Goal: Task Accomplishment & Management: Use online tool/utility

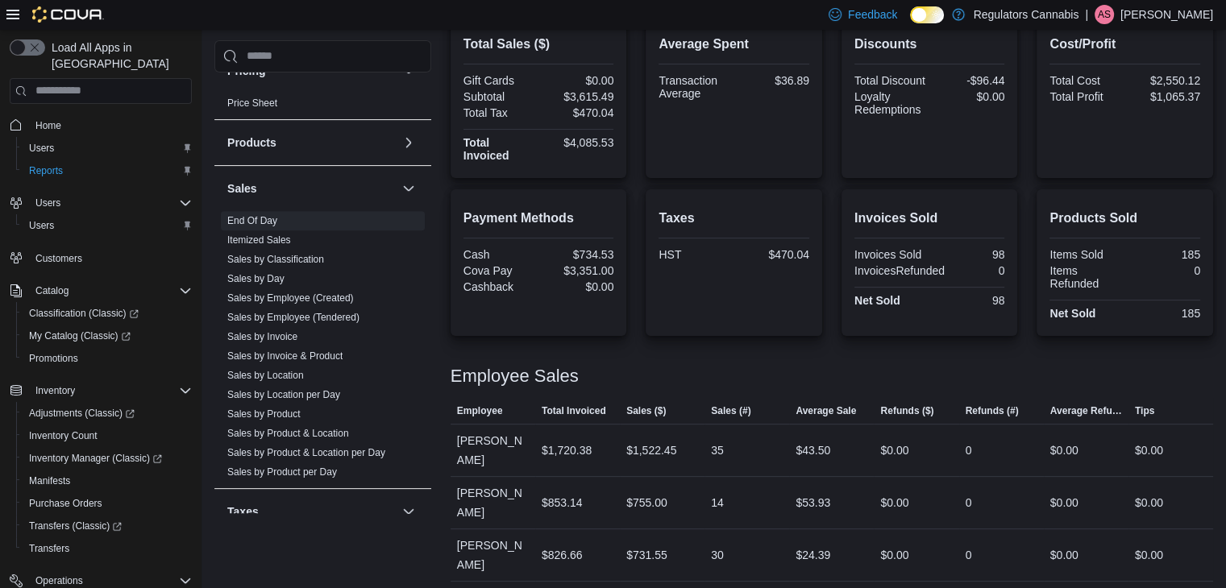
scroll to position [916, 0]
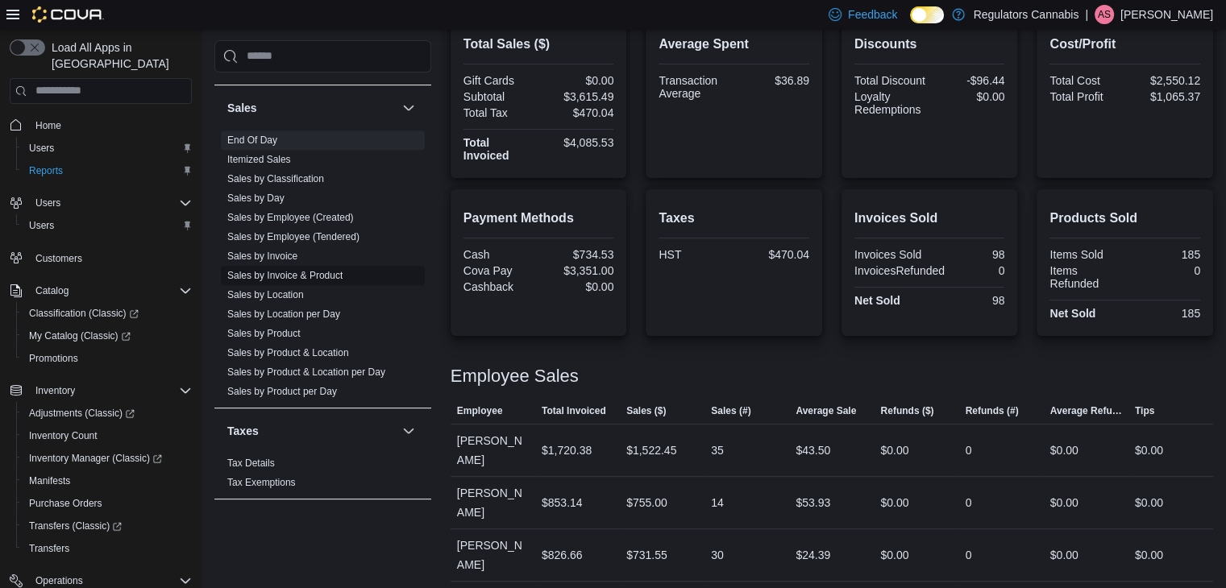
click at [333, 272] on link "Sales by Invoice & Product" at bounding box center [284, 275] width 115 height 11
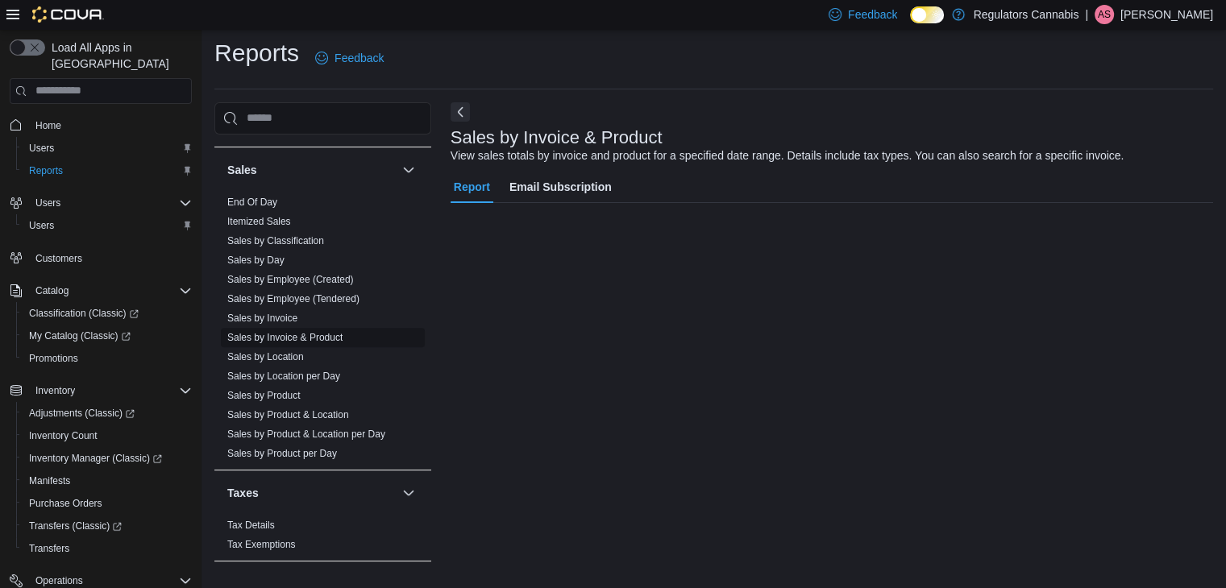
scroll to position [37, 0]
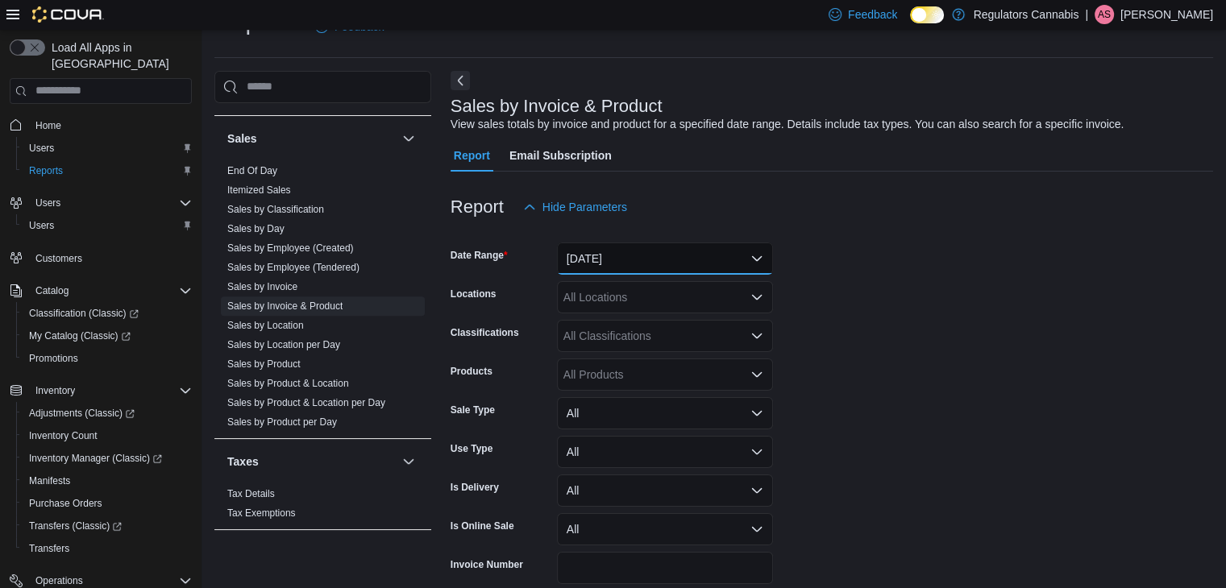
click at [609, 255] on button "[DATE]" at bounding box center [665, 259] width 216 height 32
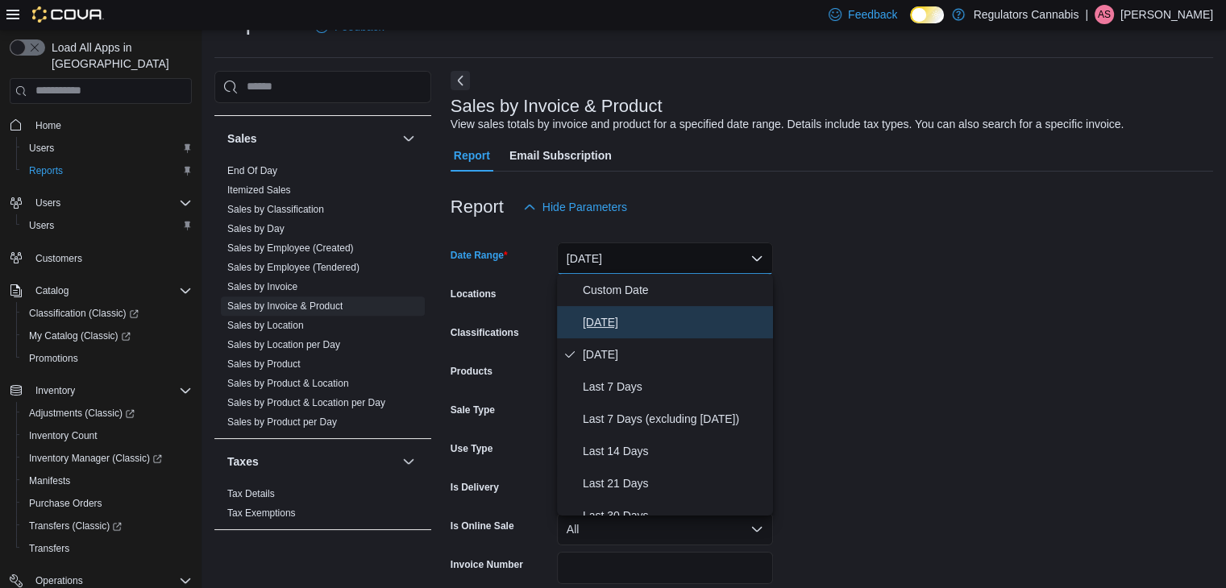
click at [610, 322] on span "[DATE]" at bounding box center [675, 322] width 184 height 19
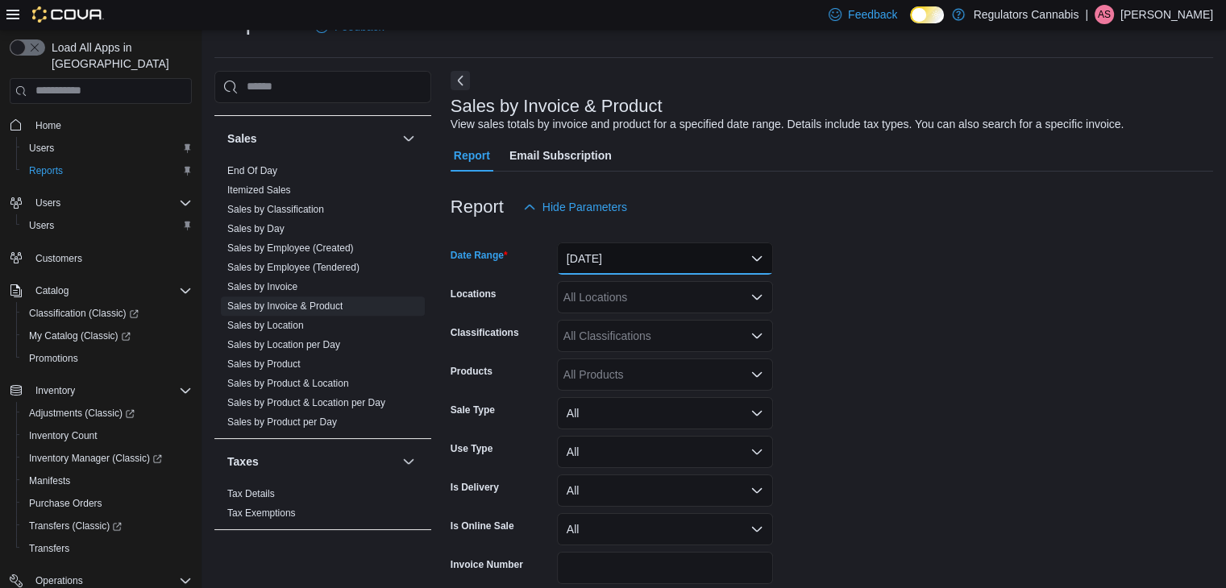
click at [629, 250] on button "[DATE]" at bounding box center [665, 259] width 216 height 32
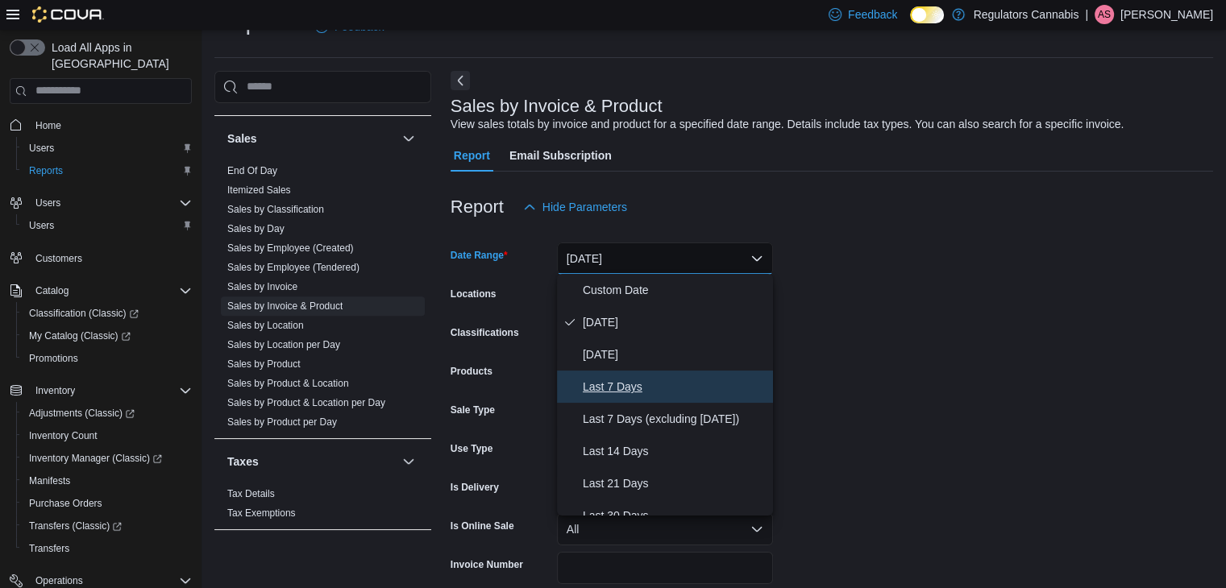
click at [640, 379] on span "Last 7 Days" at bounding box center [675, 386] width 184 height 19
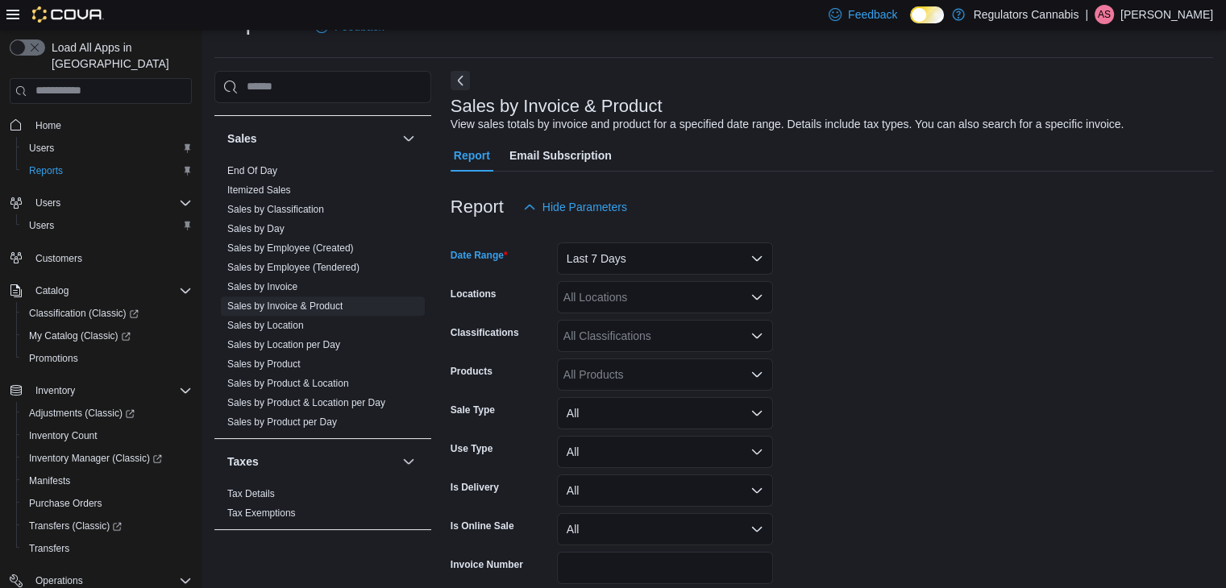
click at [632, 299] on div "All Locations" at bounding box center [665, 297] width 216 height 32
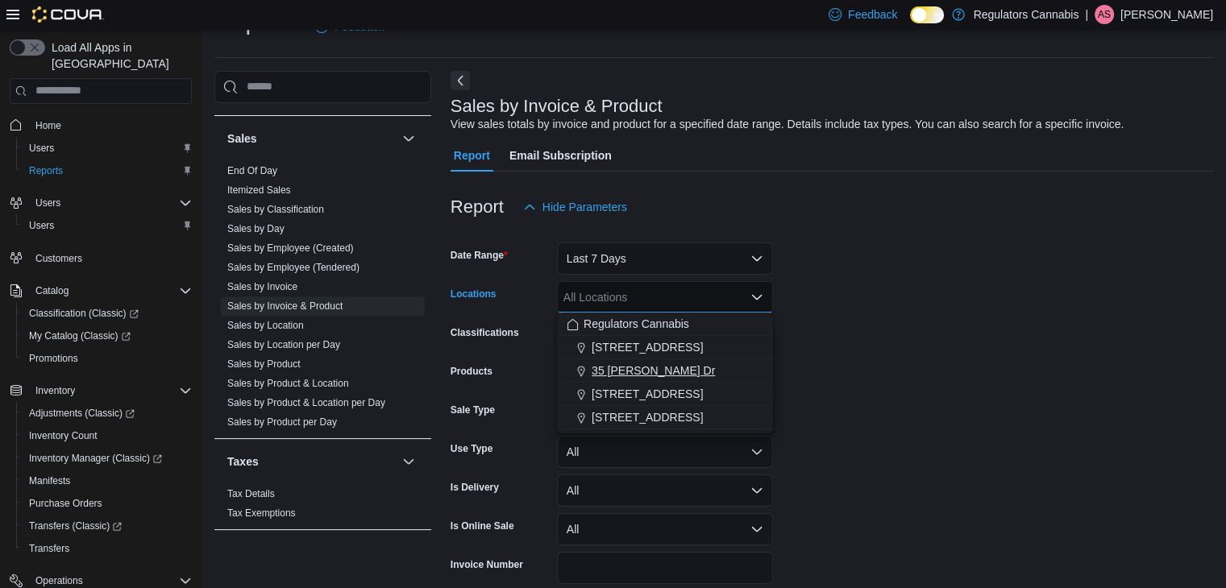
click at [666, 367] on span "35 [PERSON_NAME] Dr" at bounding box center [652, 371] width 123 height 16
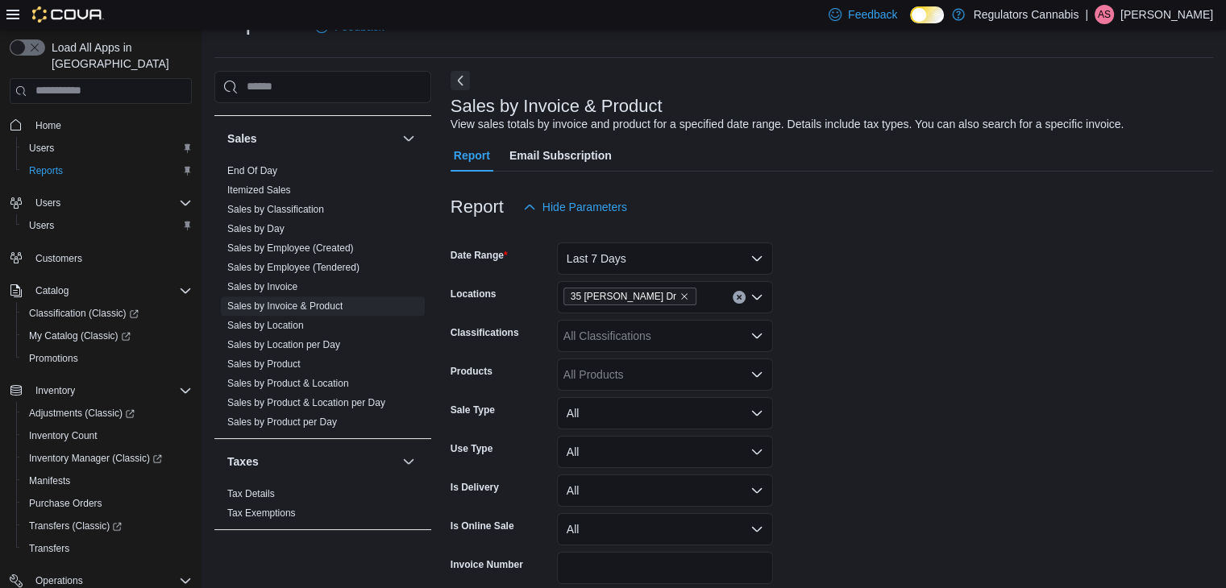
click at [841, 333] on form "Date Range Last 7 Days Locations [STREET_ADDRESS][PERSON_NAME] Classifications …" at bounding box center [831, 426] width 762 height 406
click at [659, 332] on div "All Classifications" at bounding box center [665, 336] width 216 height 32
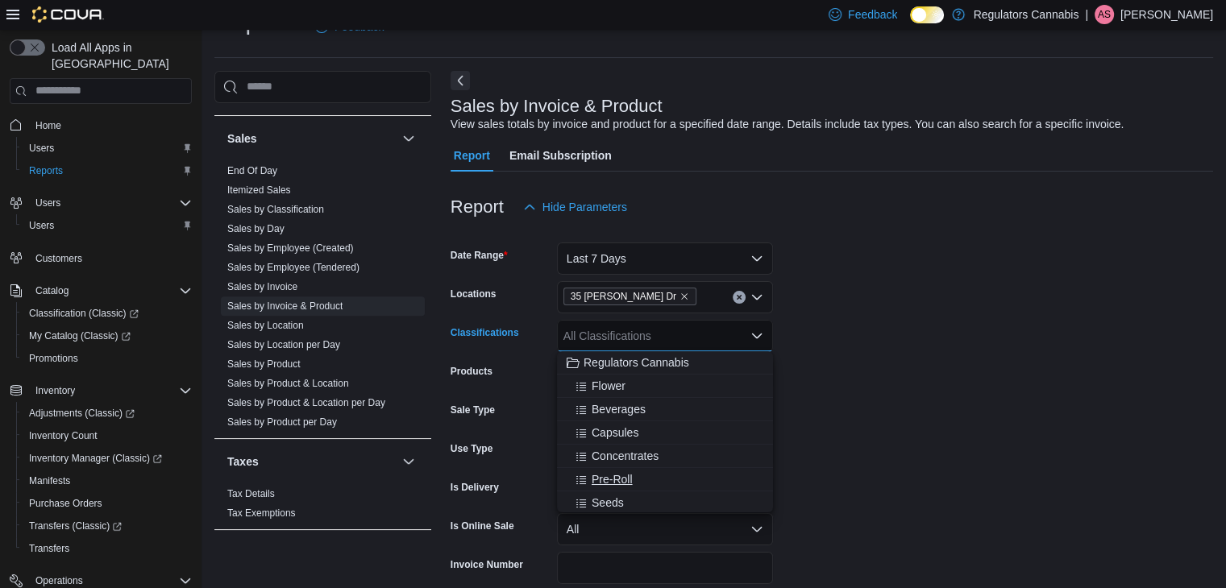
click at [669, 478] on div "Pre-Roll" at bounding box center [664, 479] width 197 height 16
click at [952, 388] on form "Date Range Last 7 Days Locations [STREET_ADDRESS][PERSON_NAME] Classifications …" at bounding box center [831, 426] width 762 height 406
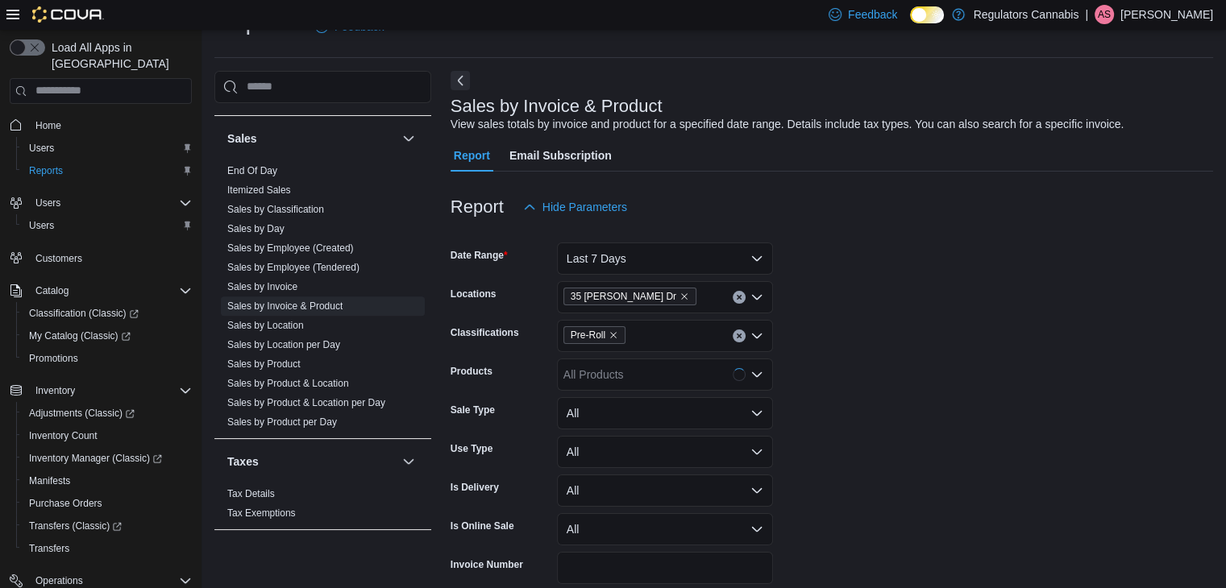
click at [629, 375] on div "All Products" at bounding box center [665, 375] width 216 height 32
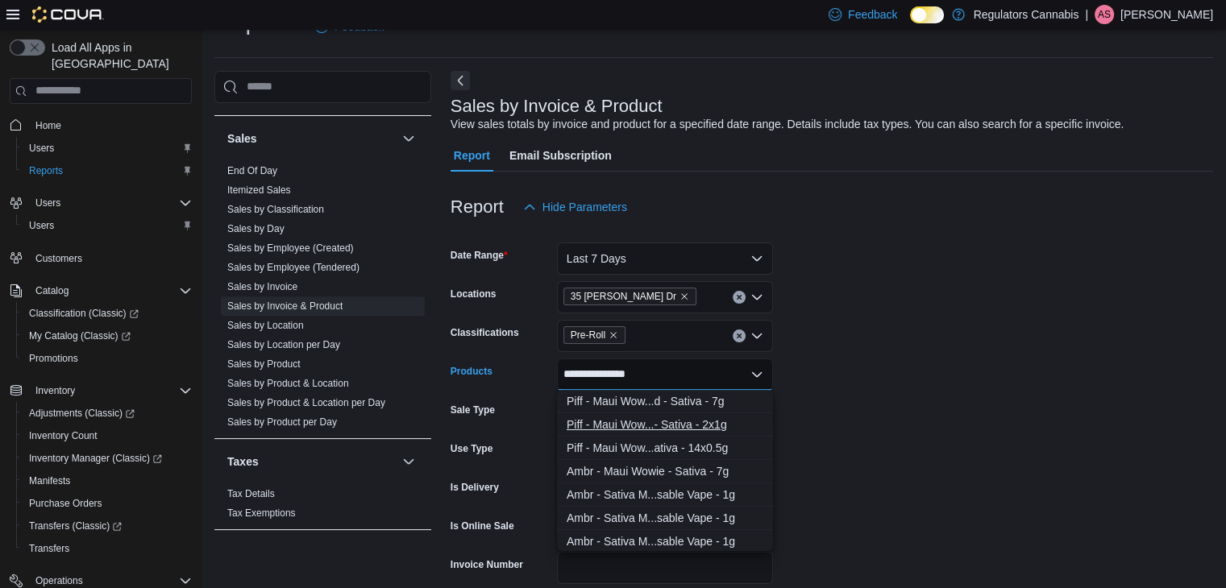
type input "**********"
click at [733, 419] on div "Piff - Maui Wow...- Sativa - 2x1g" at bounding box center [664, 425] width 197 height 16
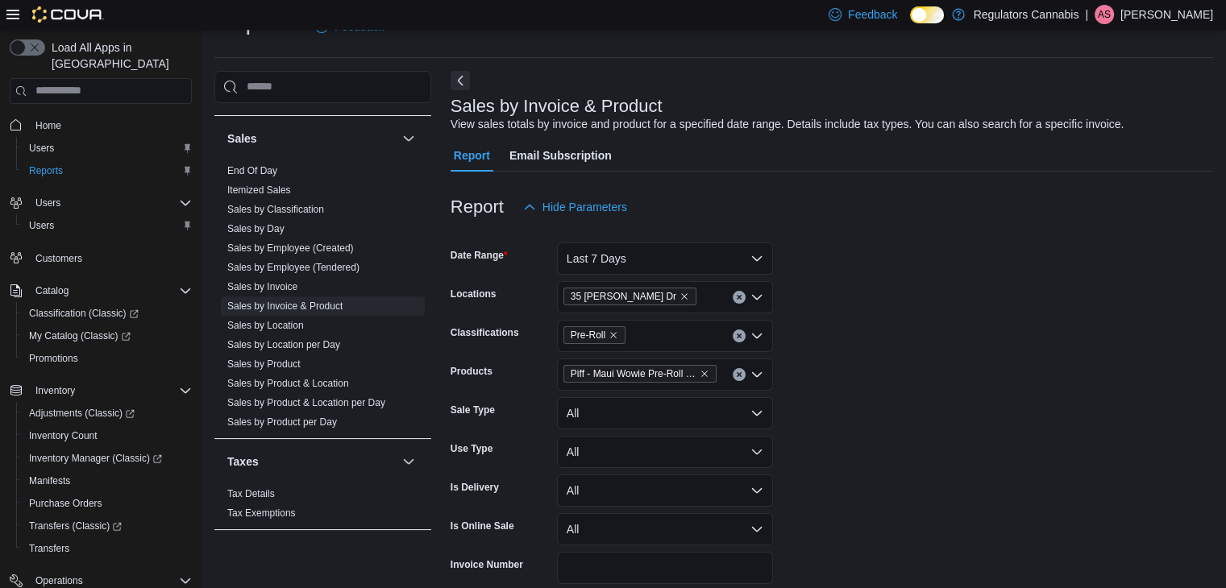
click at [944, 347] on form "Date Range Last 7 Days Locations [STREET_ADDRESS][PERSON_NAME] Classifications …" at bounding box center [831, 426] width 762 height 406
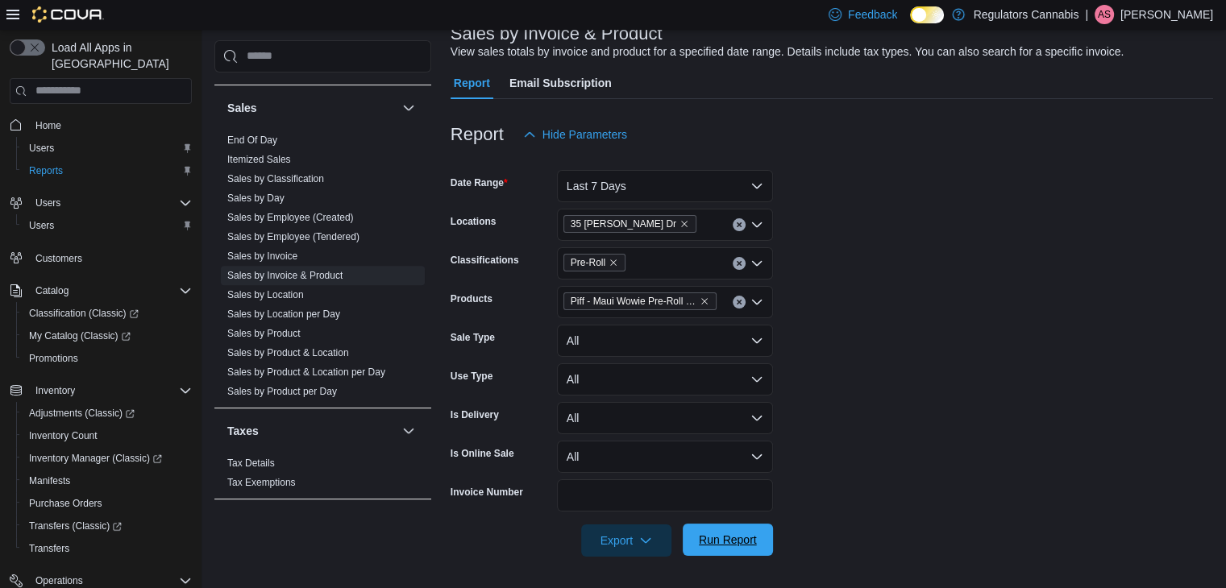
click at [730, 537] on span "Run Report" at bounding box center [728, 540] width 58 height 16
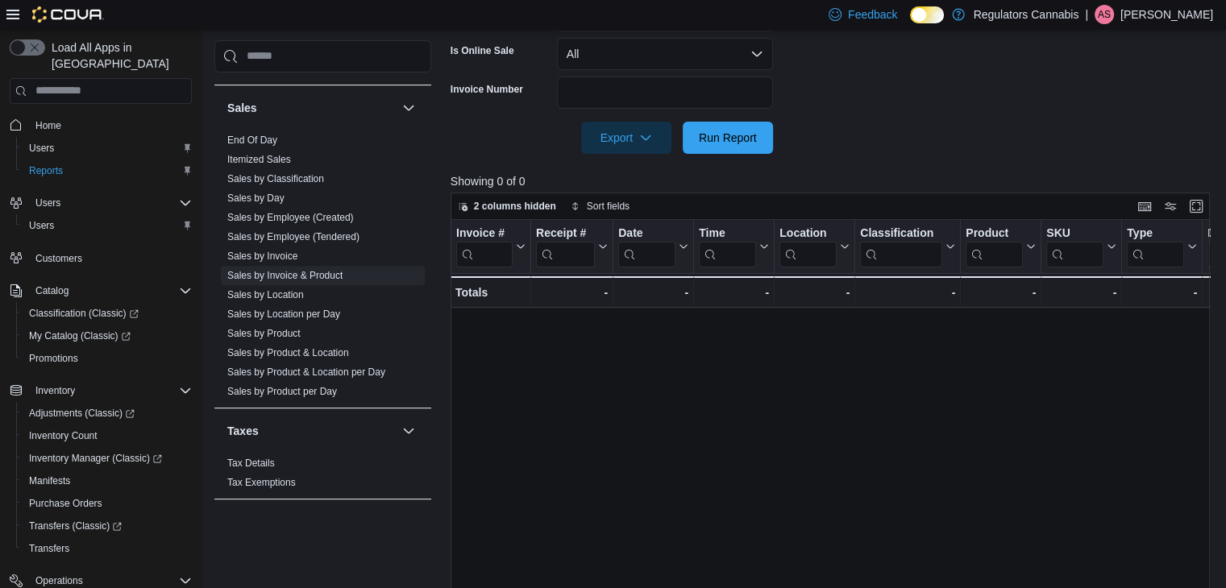
scroll to position [29, 0]
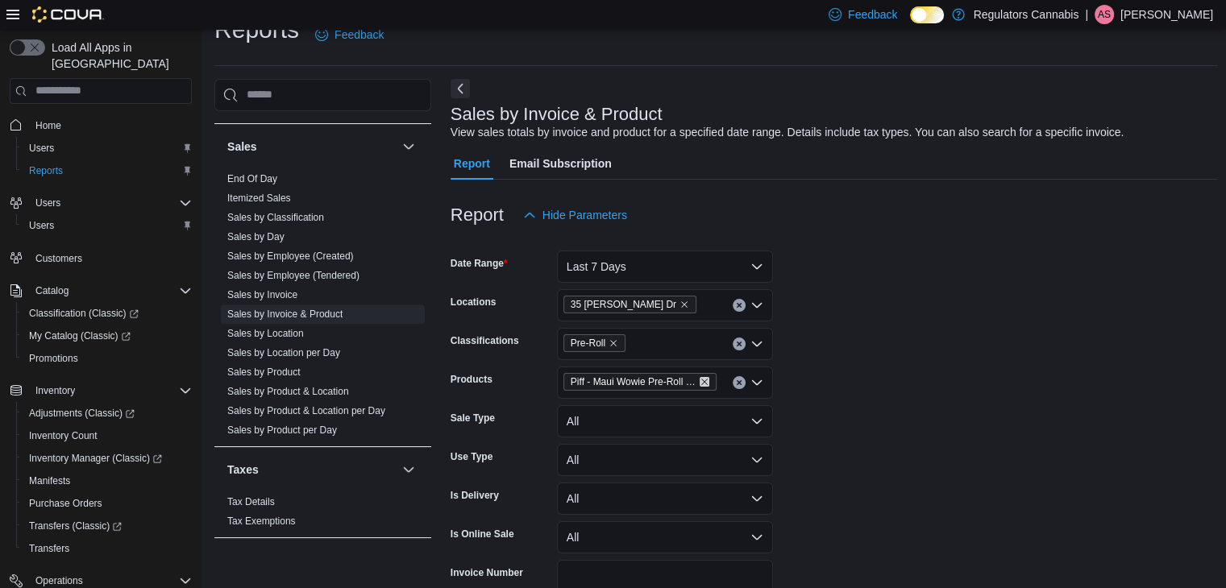
click at [704, 380] on icon "Remove Piff - Maui Wowie Pre-Roll - Sativa - 2x1g from selection in this group" at bounding box center [704, 382] width 6 height 6
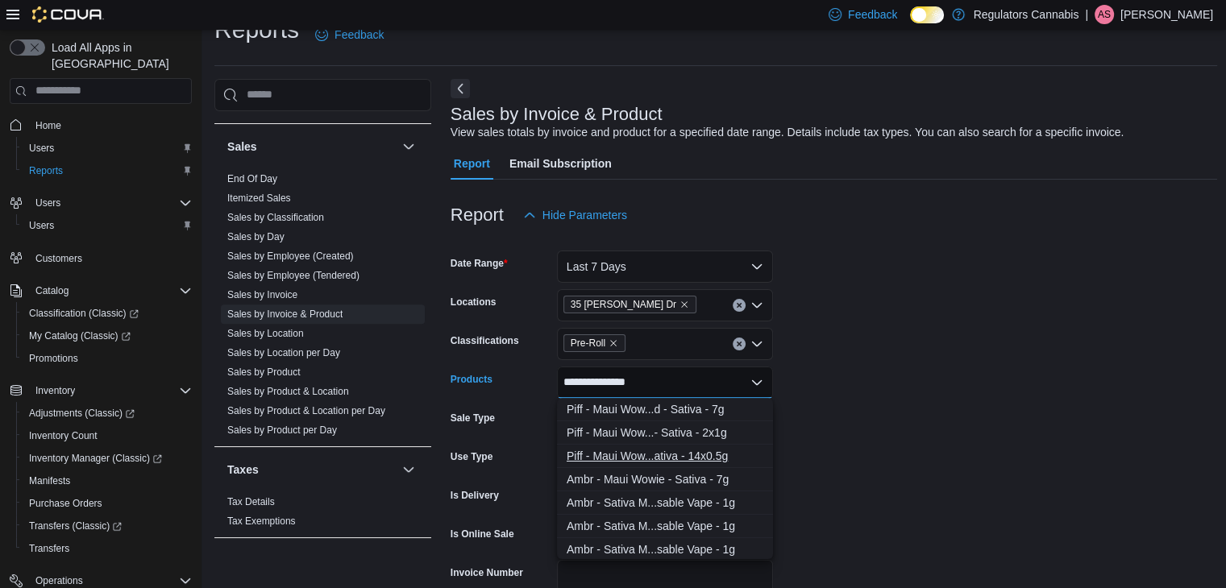
type input "**********"
click at [693, 450] on div "Piff - Maui Wow...ativa - 14x0.5g" at bounding box center [664, 456] width 197 height 16
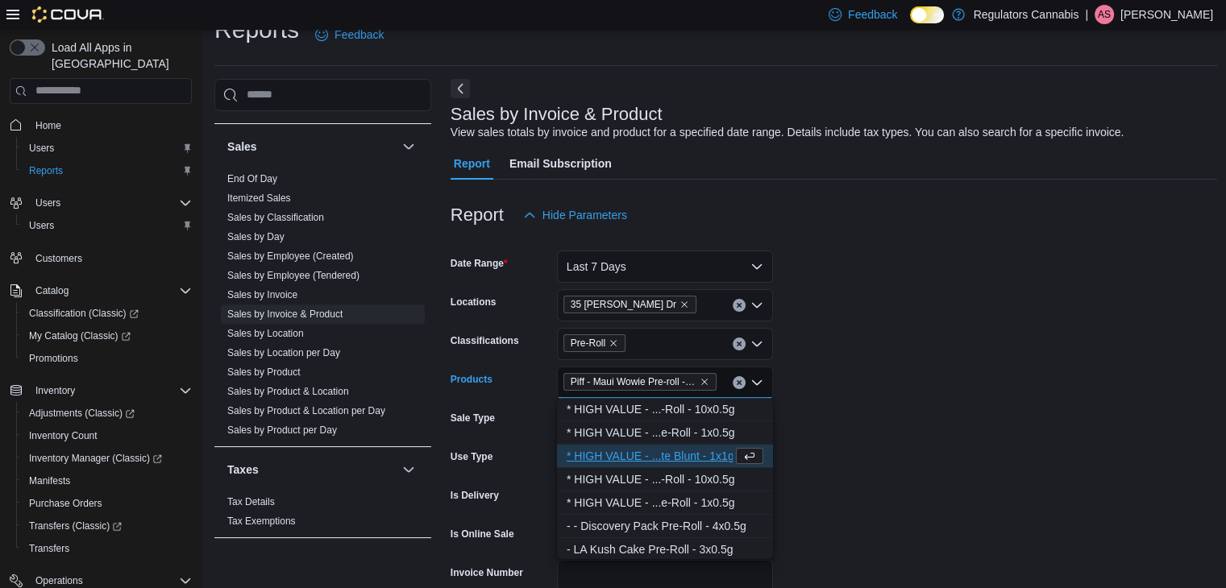
click at [983, 352] on form "Date Range Last 7 Days Locations 35 [PERSON_NAME] Dr Classifications Pre-Roll P…" at bounding box center [833, 434] width 767 height 406
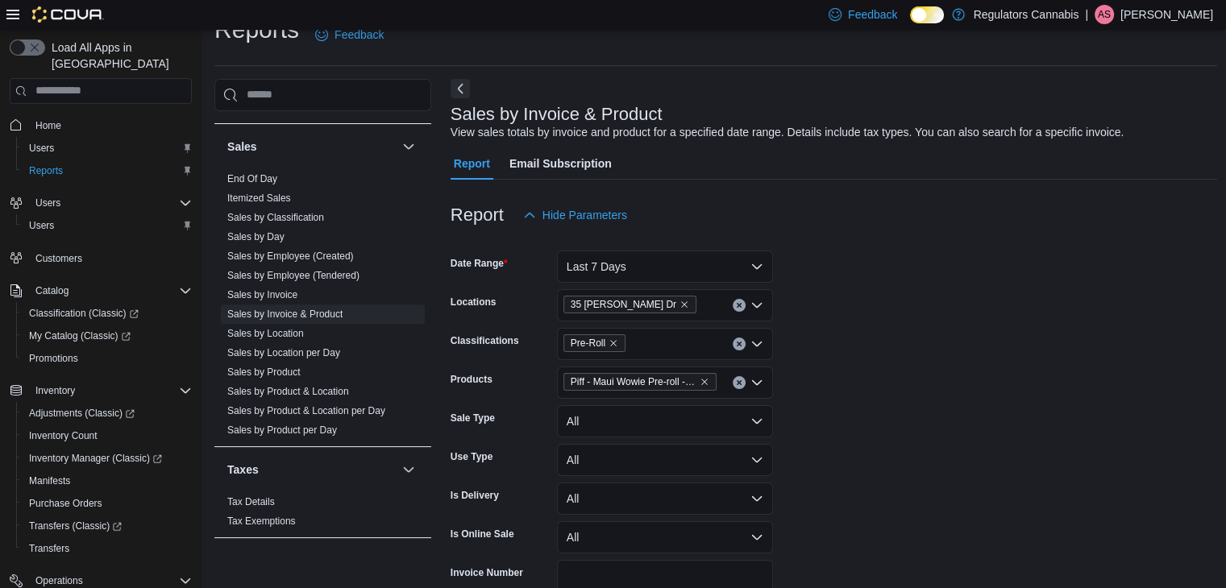
scroll to position [513, 0]
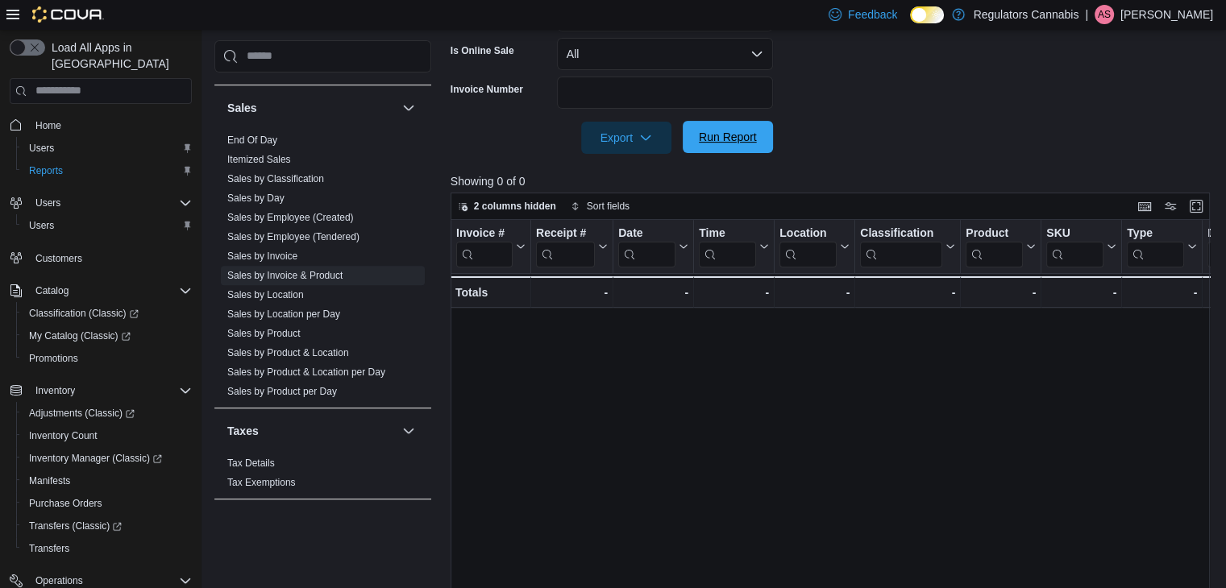
click at [724, 129] on span "Run Report" at bounding box center [728, 137] width 58 height 16
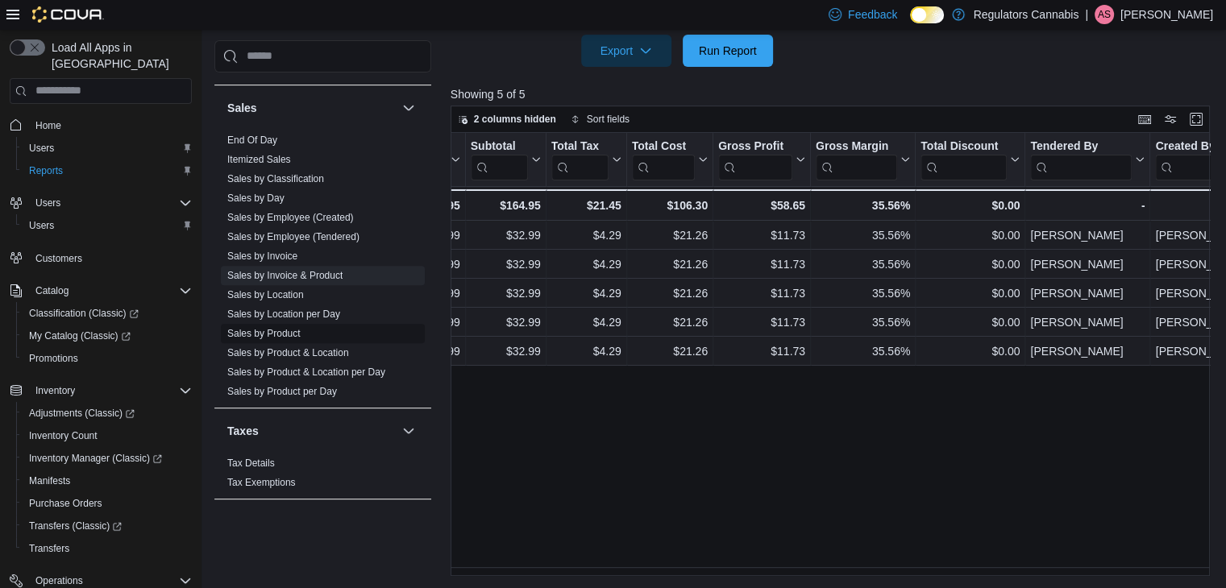
scroll to position [755, 0]
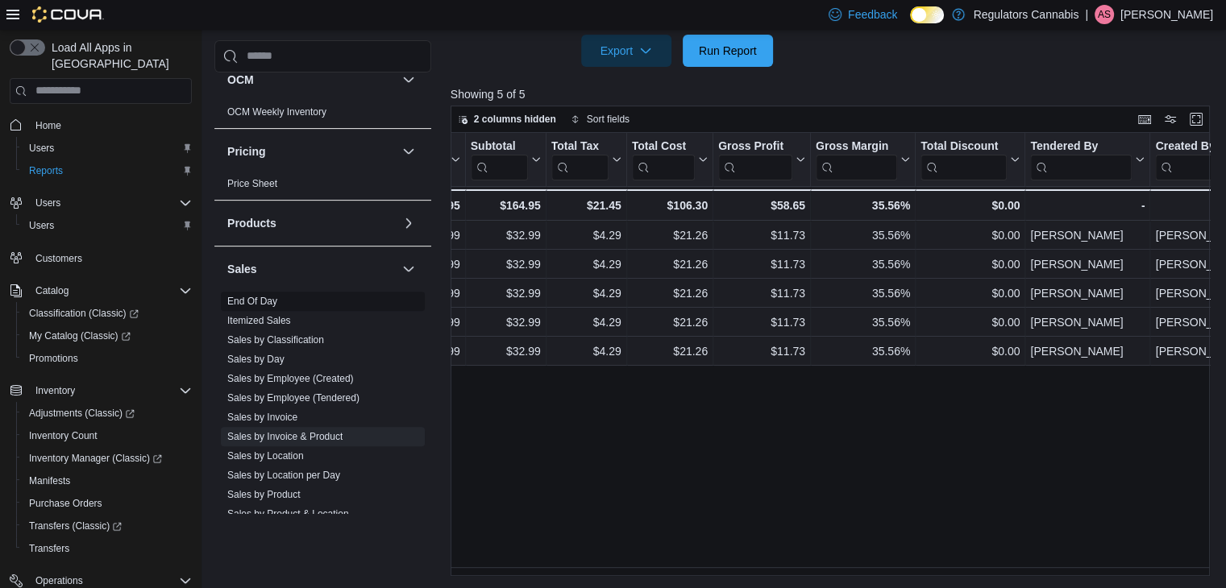
click at [240, 301] on link "End Of Day" at bounding box center [252, 301] width 50 height 11
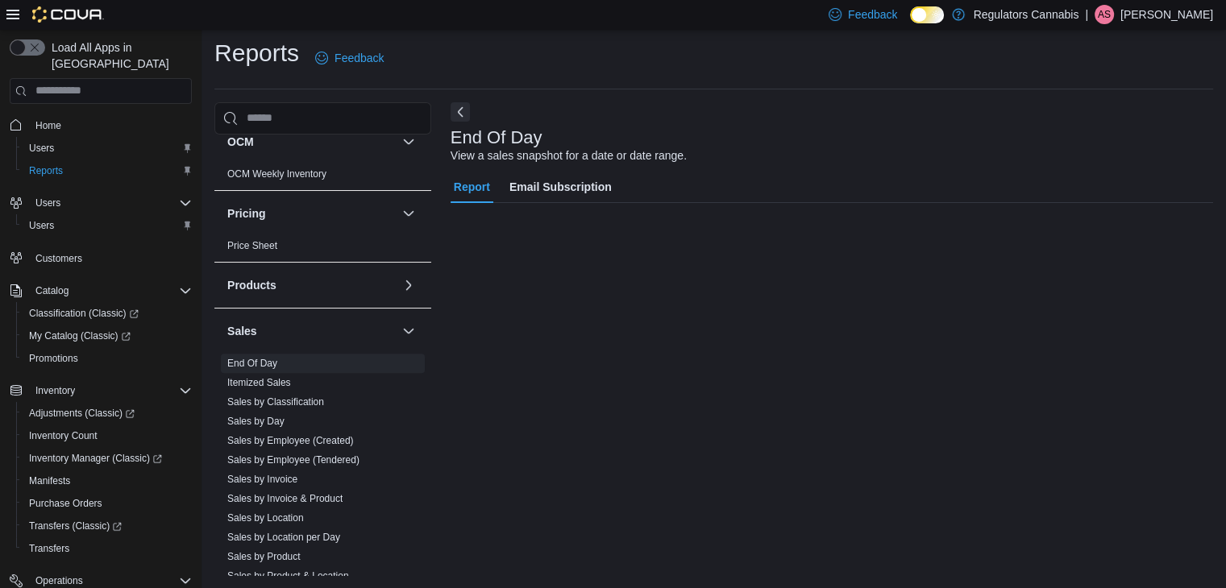
scroll to position [6, 0]
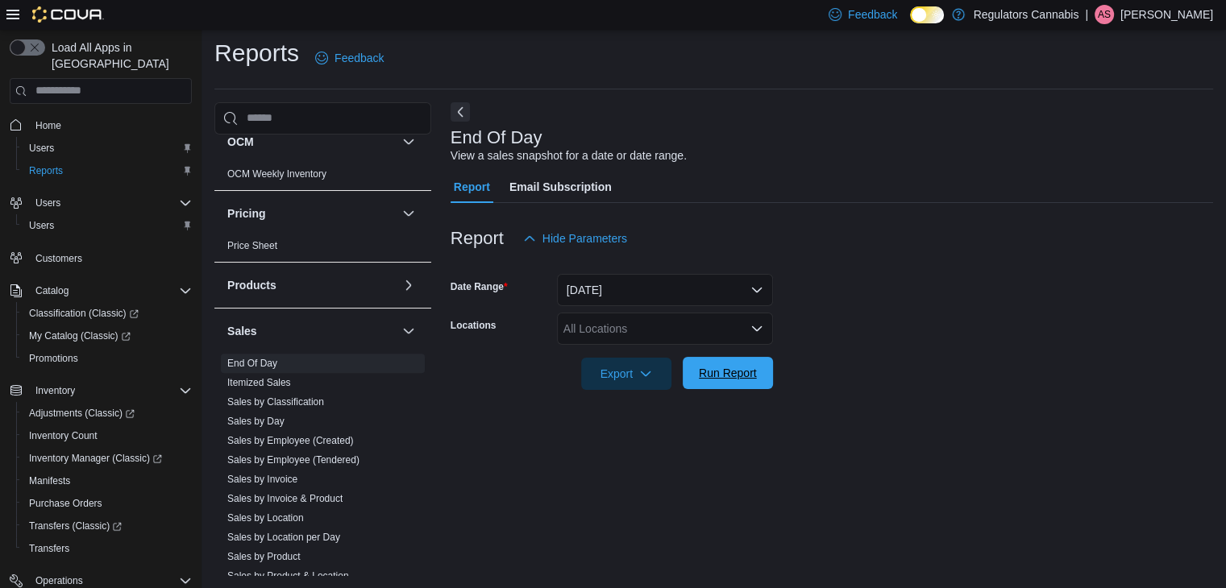
click at [729, 384] on span "Run Report" at bounding box center [727, 373] width 71 height 32
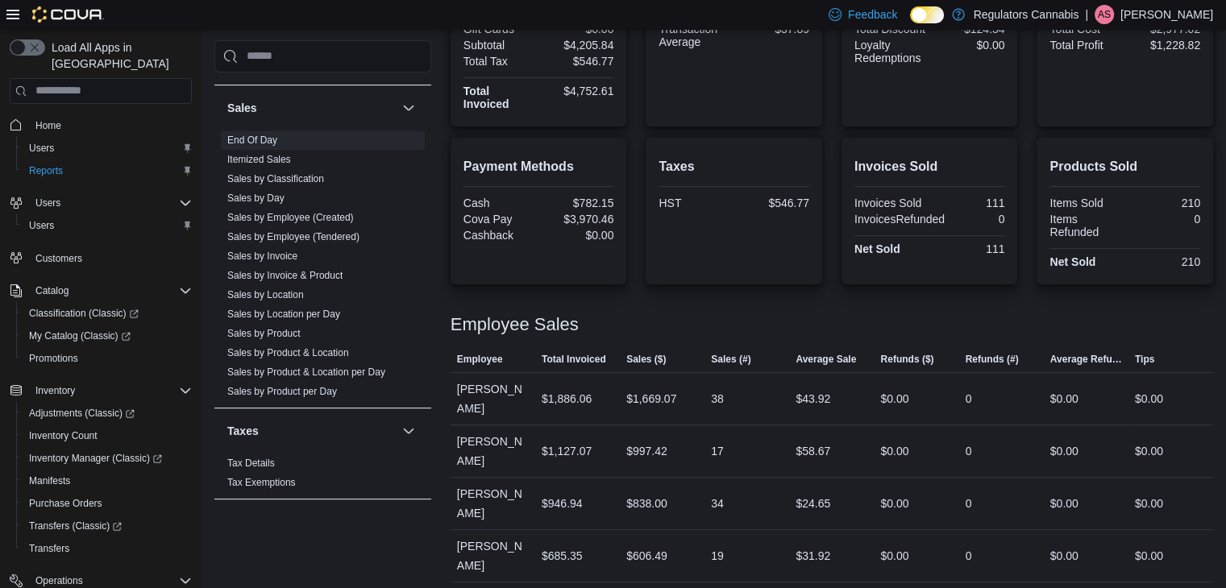
scroll to position [290, 0]
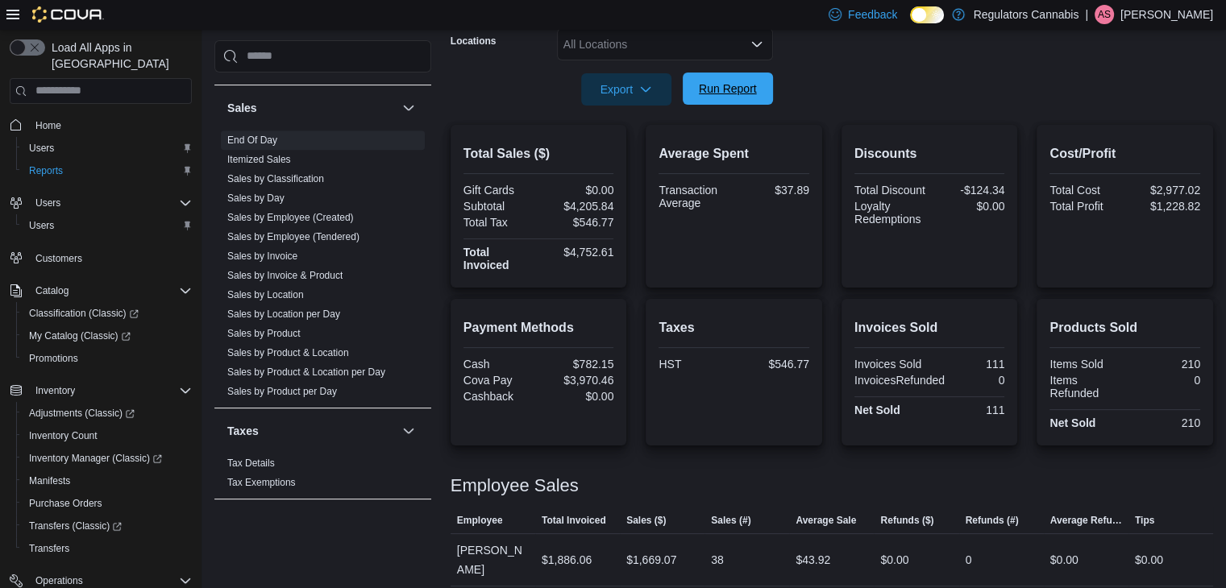
click at [764, 88] on button "Run Report" at bounding box center [728, 89] width 90 height 32
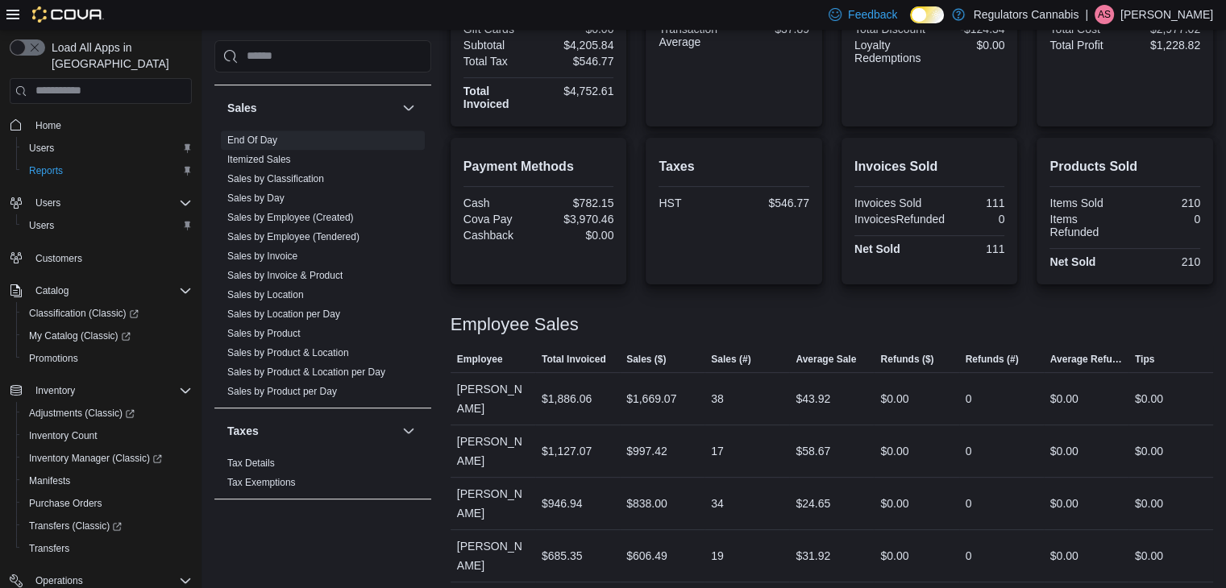
scroll to position [129, 0]
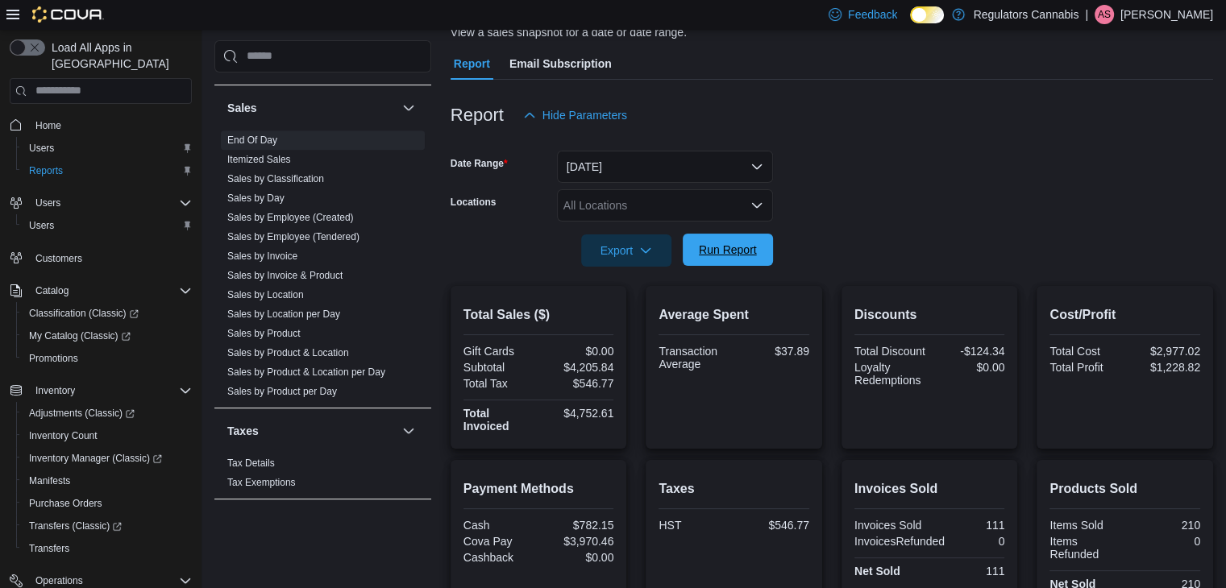
click at [745, 252] on span "Run Report" at bounding box center [728, 250] width 58 height 16
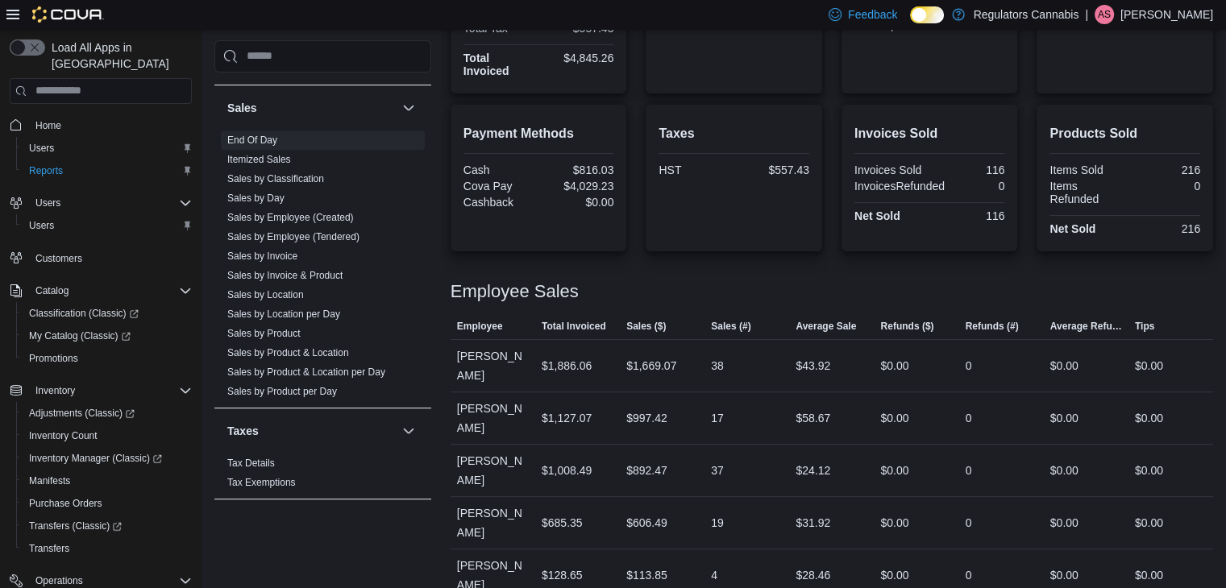
scroll to position [243, 0]
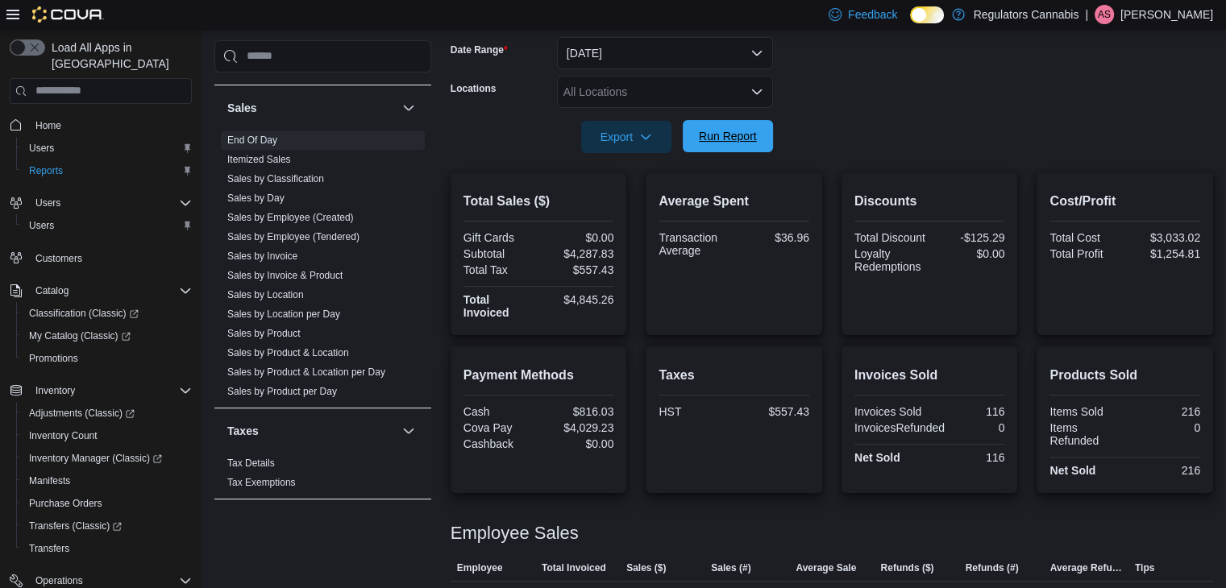
click at [745, 146] on span "Run Report" at bounding box center [727, 136] width 71 height 32
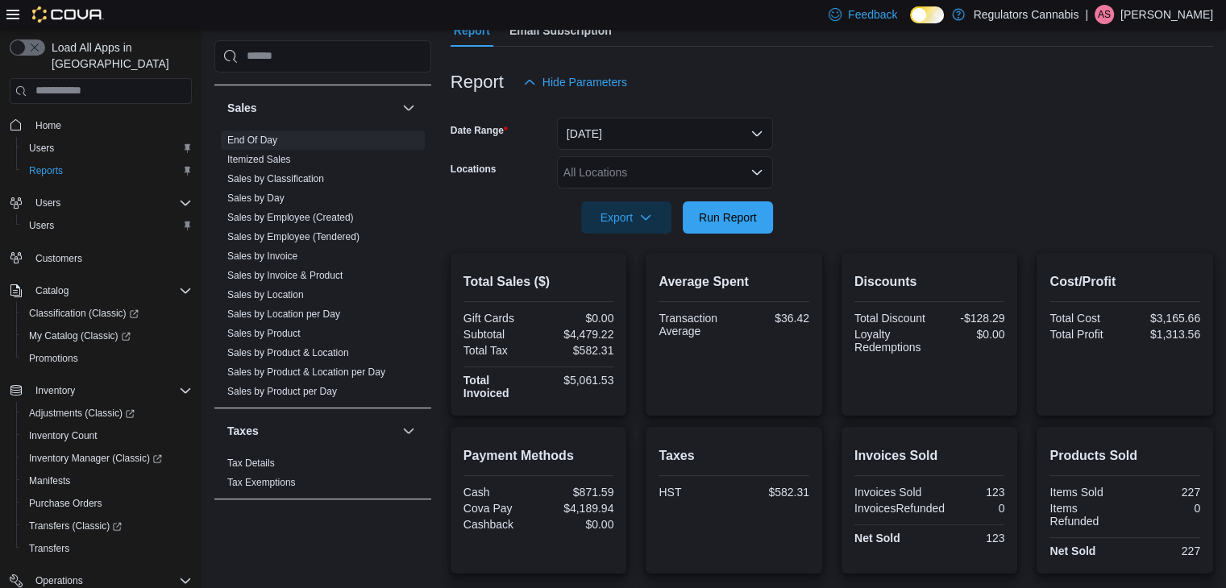
scroll to position [81, 0]
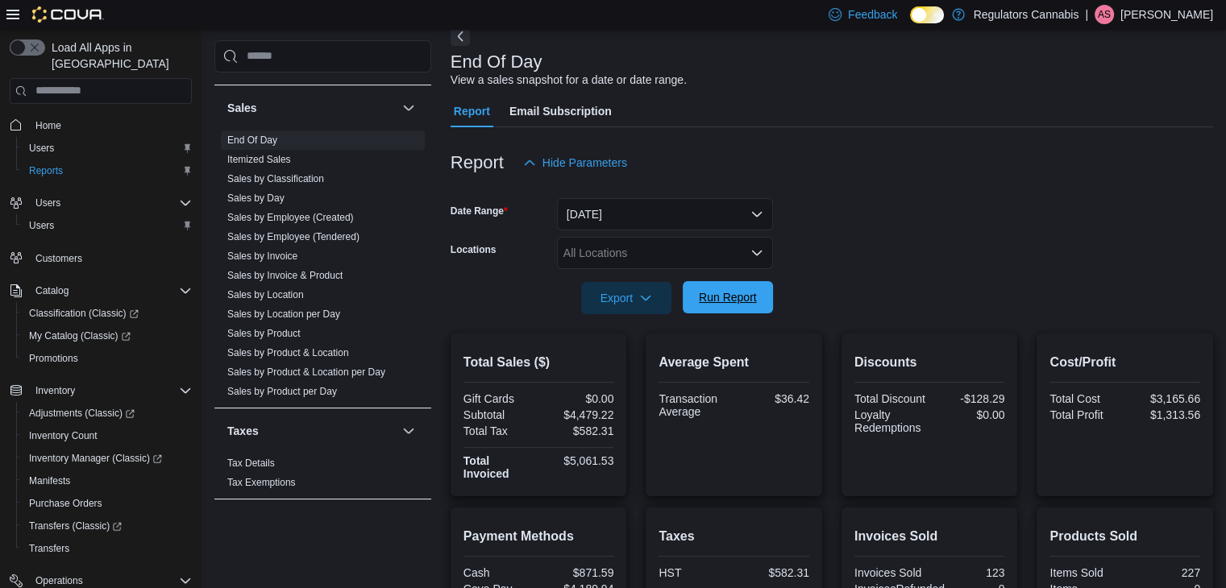
click at [725, 301] on span "Run Report" at bounding box center [728, 297] width 58 height 16
